Goal: Information Seeking & Learning: Learn about a topic

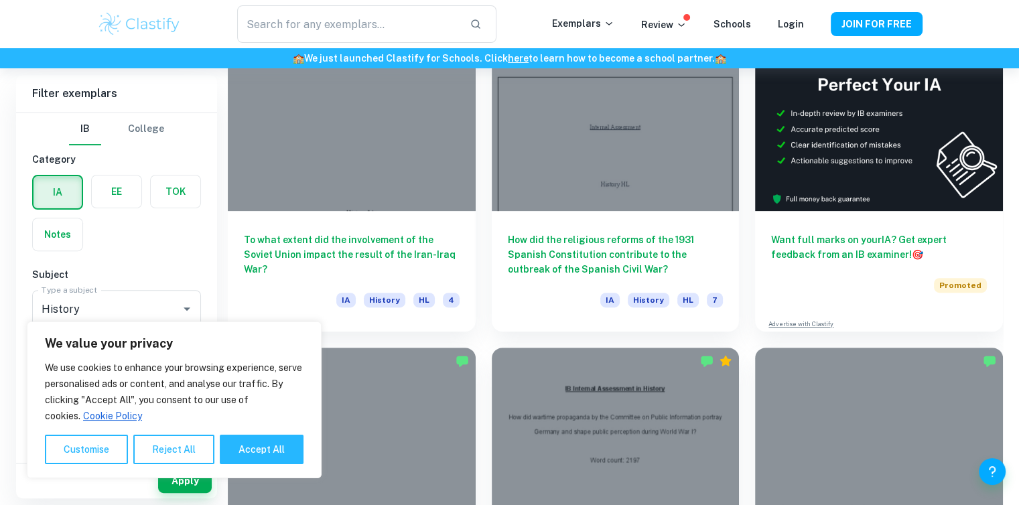
scroll to position [429, 0]
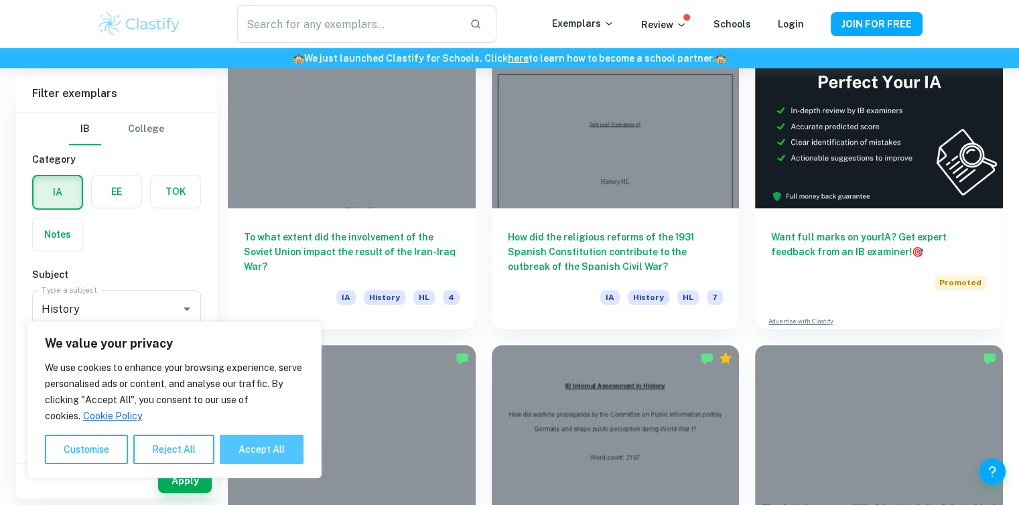
click at [247, 447] on button "Accept All" at bounding box center [262, 449] width 84 height 29
checkbox input "true"
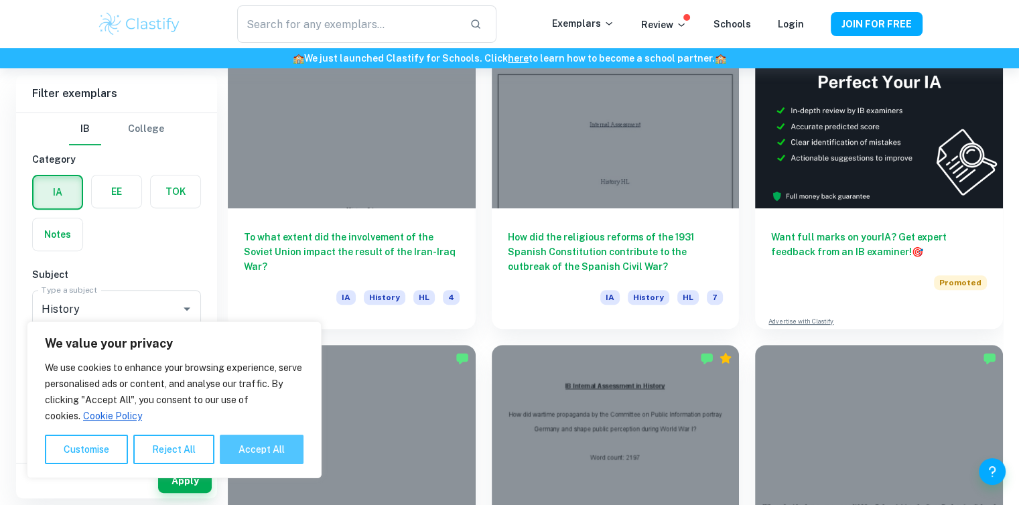
checkbox input "true"
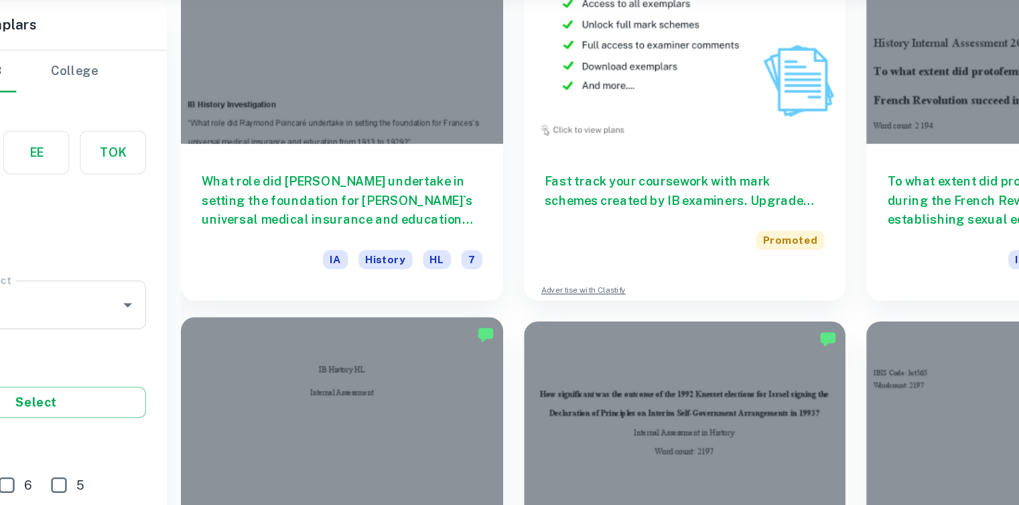
scroll to position [7868, 0]
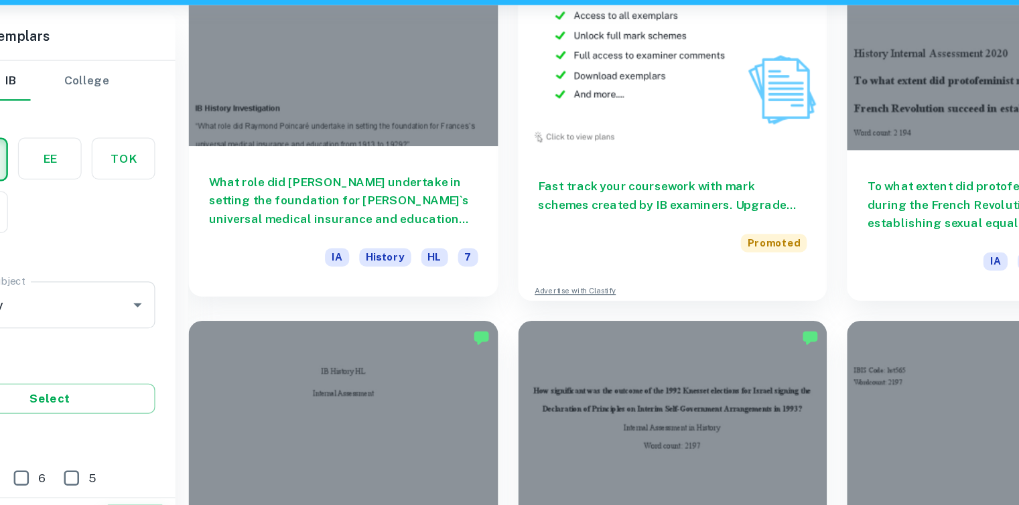
click at [295, 229] on h6 "What role did Raymond Poincaré undertake in setting the foundation for Frances`…" at bounding box center [352, 225] width 216 height 44
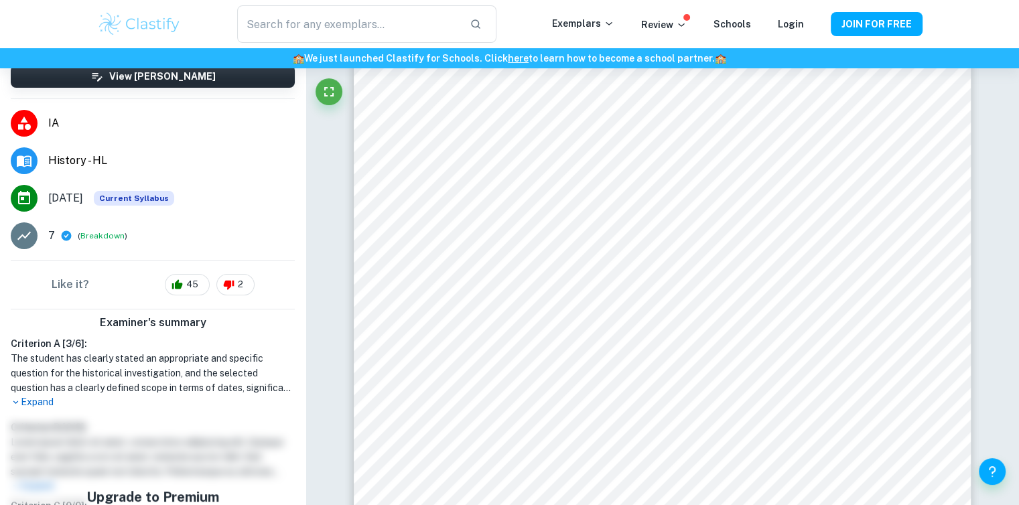
scroll to position [161, 0]
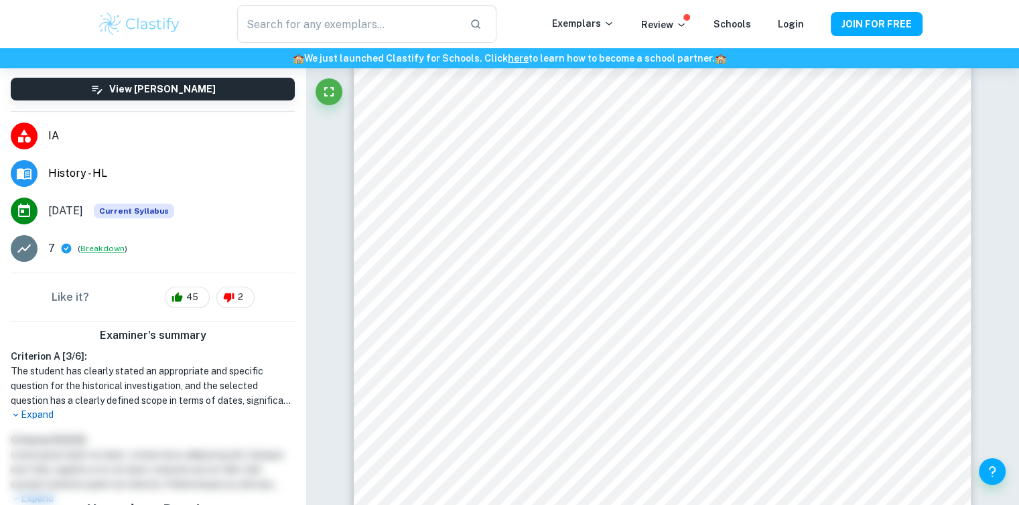
click at [107, 243] on button "Breakdown" at bounding box center [102, 249] width 44 height 12
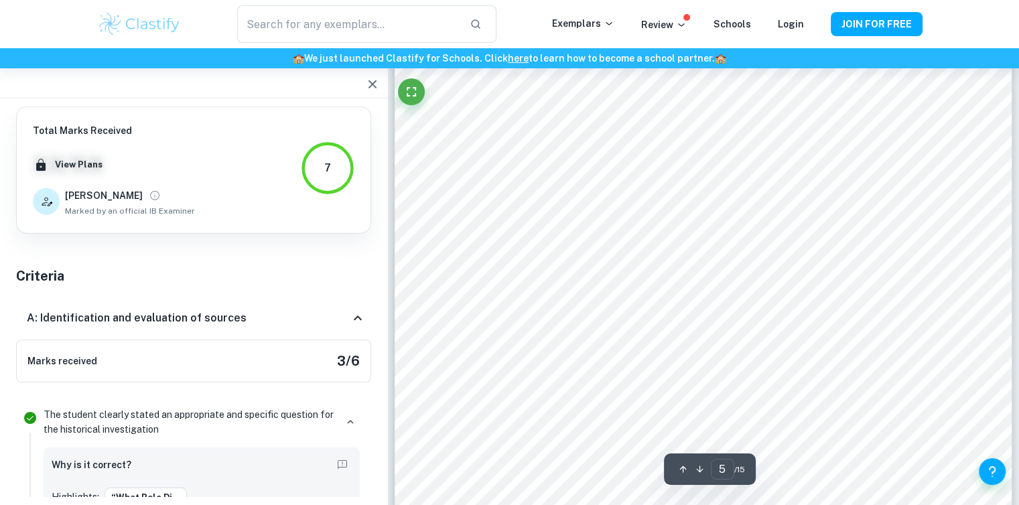
scroll to position [3450, 0]
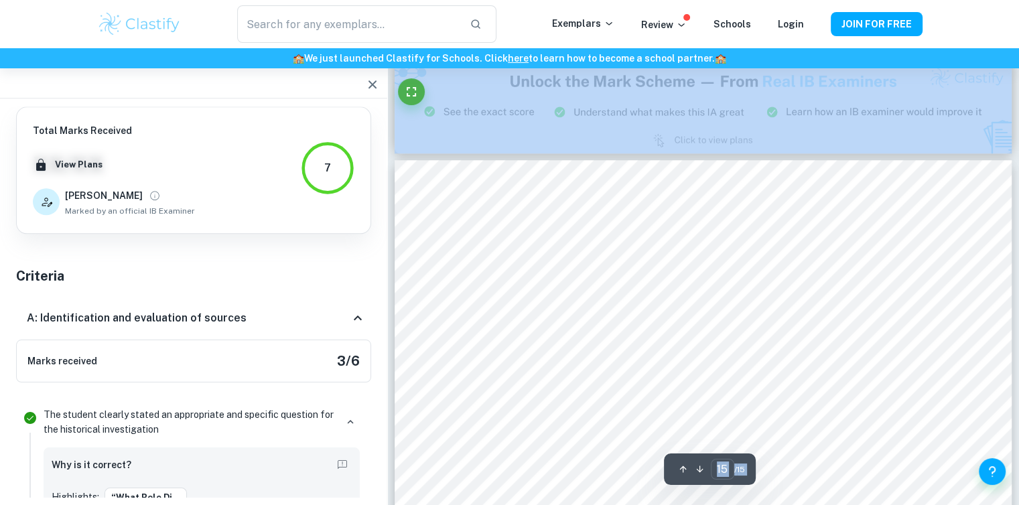
scroll to position [11616, 0]
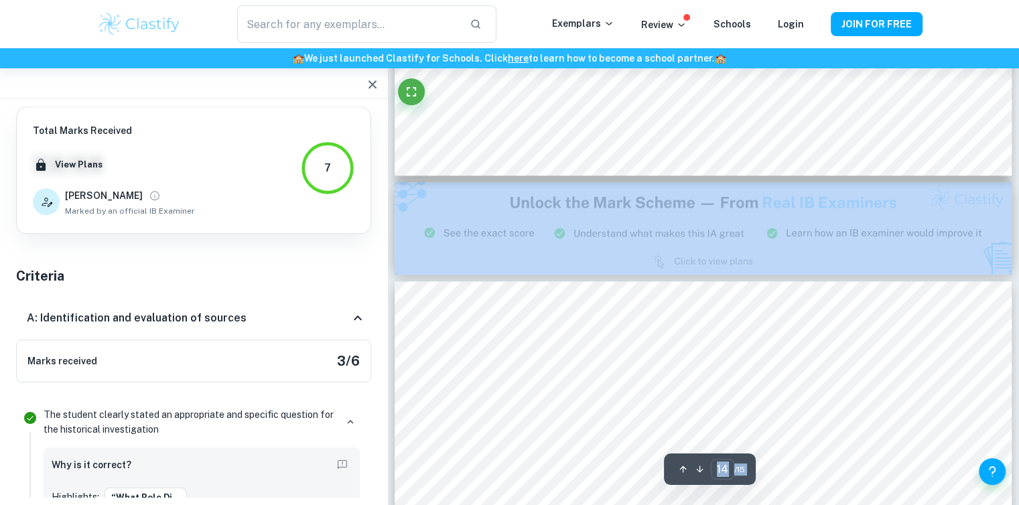
type input "15"
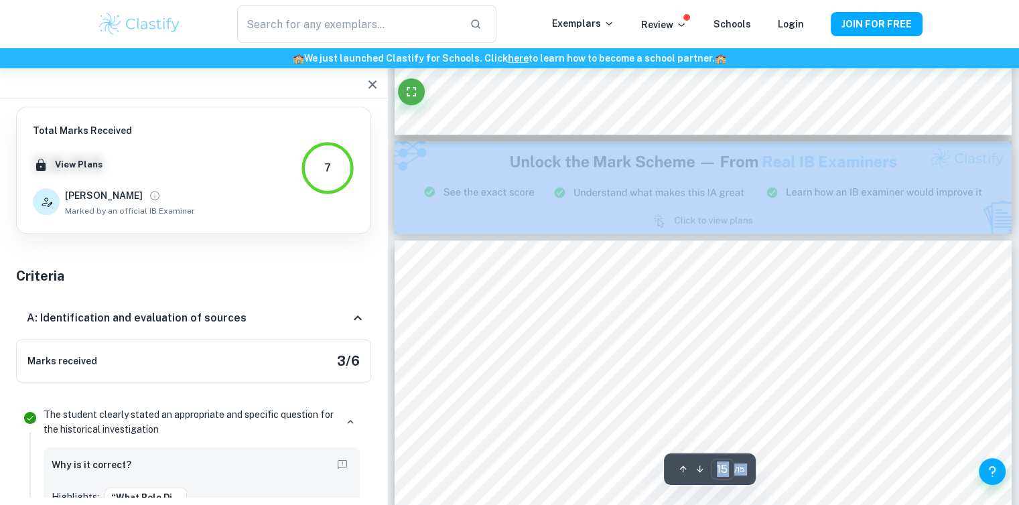
scroll to position [11513, 0]
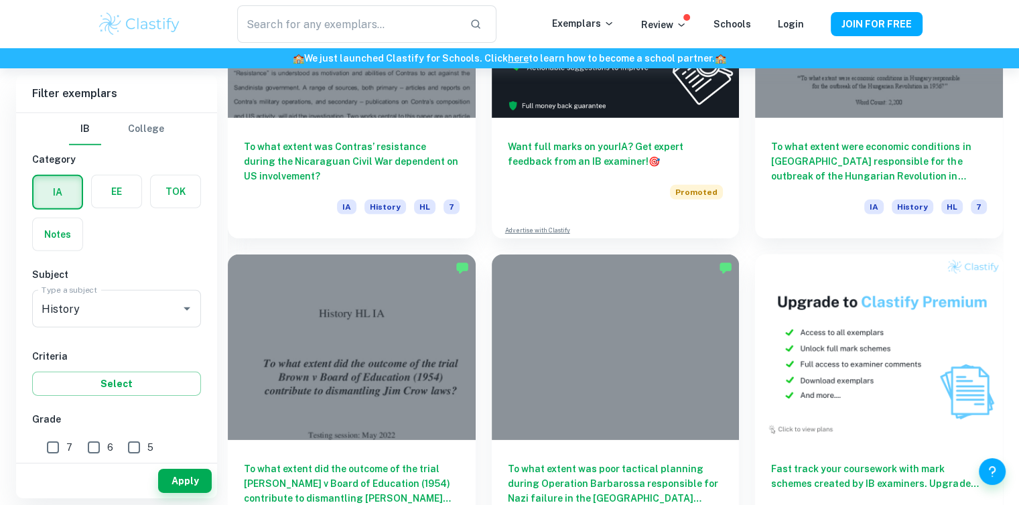
scroll to position [3665, 0]
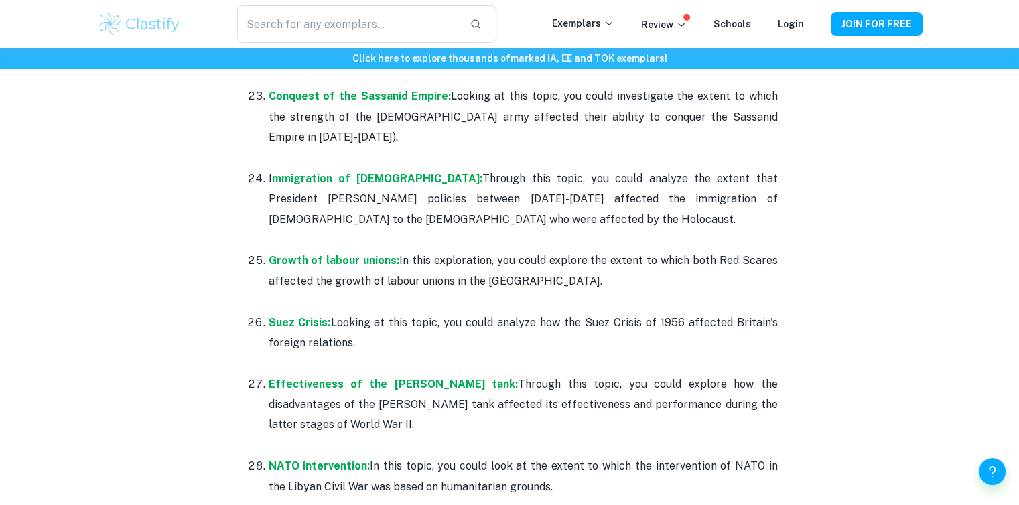
scroll to position [2539, 0]
